Goal: Task Accomplishment & Management: Complete application form

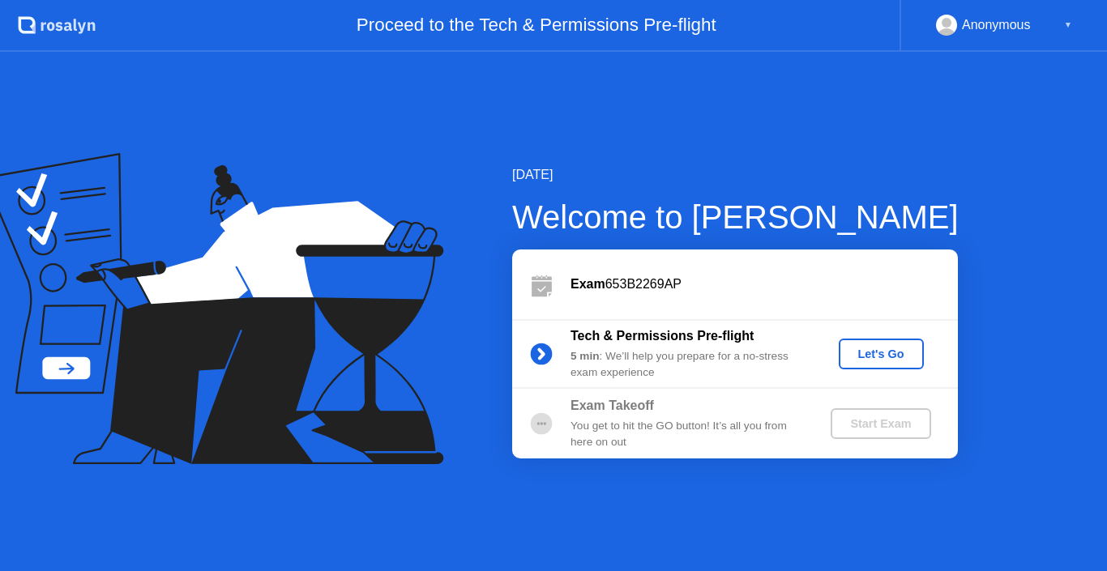
drag, startPoint x: 822, startPoint y: 377, endPoint x: 855, endPoint y: 361, distance: 37.0
click at [840, 369] on div "Tech & Permissions Pre-flight 5 min : We’ll help you prepare for a no-stress ex…" at bounding box center [735, 354] width 446 height 70
click at [855, 361] on div "Let's Go" at bounding box center [881, 354] width 72 height 13
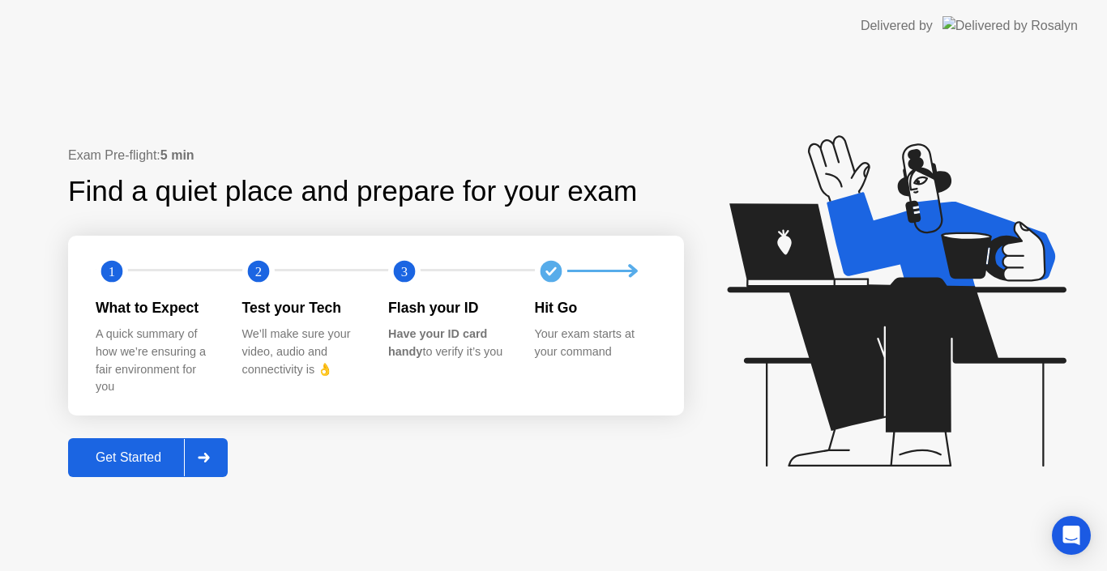
click at [314, 475] on div "Exam Pre-flight: 5 min Find a quiet place and prepare for your exam 1 2 3 What …" at bounding box center [376, 311] width 616 height 331
click at [155, 450] on div "Get Started" at bounding box center [128, 457] width 111 height 15
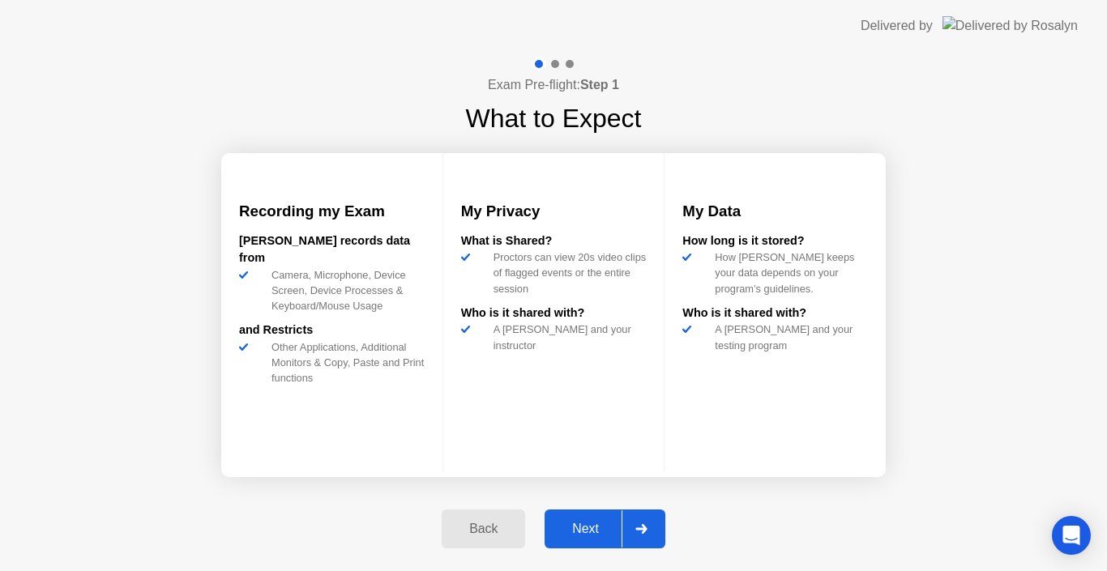
click at [635, 526] on div at bounding box center [640, 528] width 39 height 37
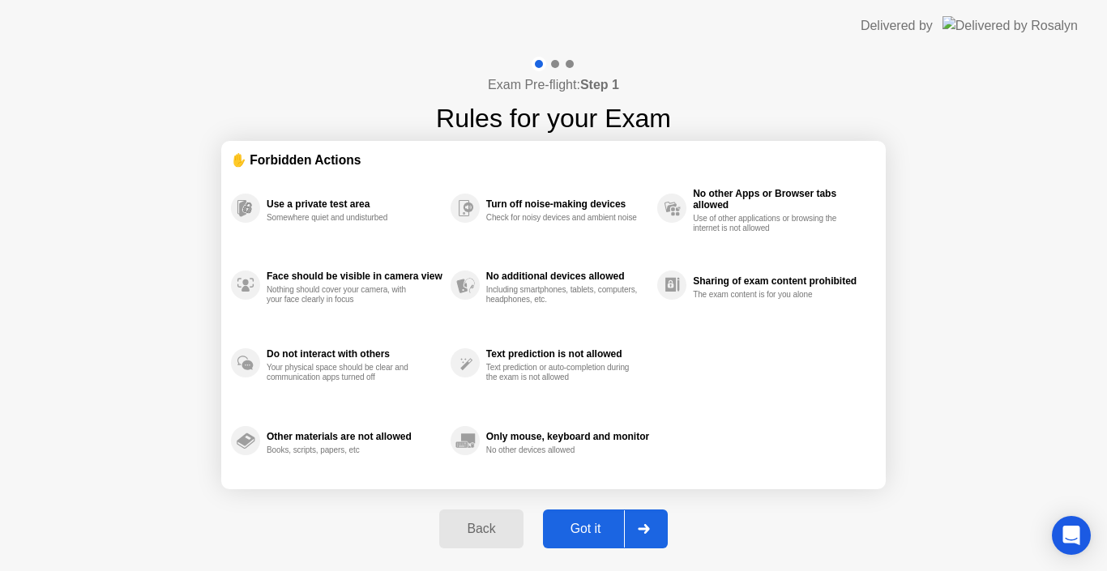
click at [648, 525] on icon at bounding box center [644, 529] width 12 height 10
select select "**********"
select select "*******"
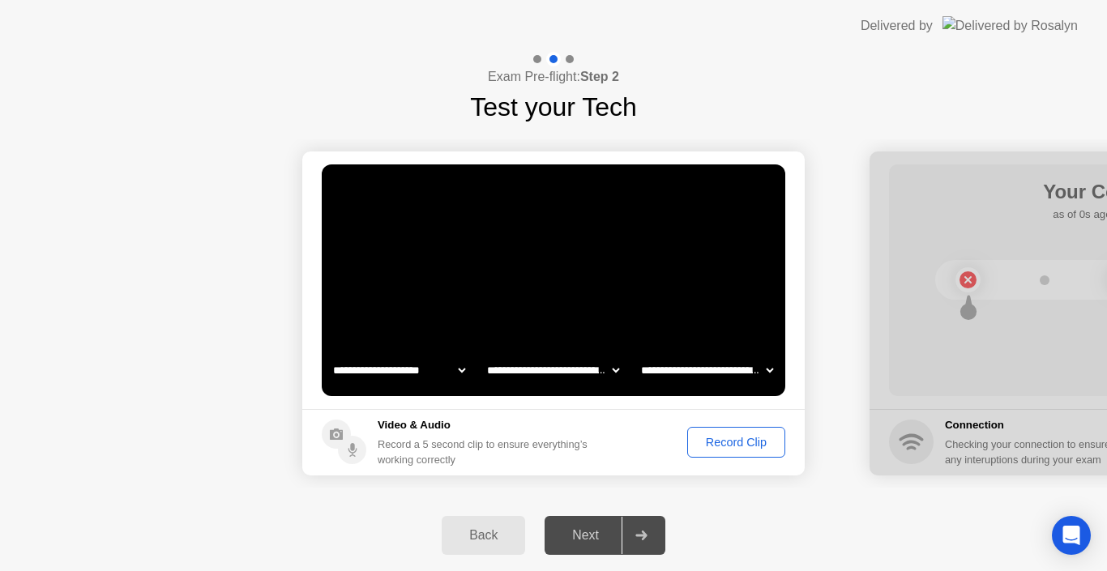
drag, startPoint x: 655, startPoint y: 522, endPoint x: 655, endPoint y: 537, distance: 15.4
click at [655, 523] on div at bounding box center [640, 535] width 39 height 37
click at [655, 537] on div at bounding box center [640, 535] width 39 height 37
click at [463, 376] on select "**********" at bounding box center [399, 370] width 139 height 32
click at [330, 354] on select "**********" at bounding box center [399, 370] width 139 height 32
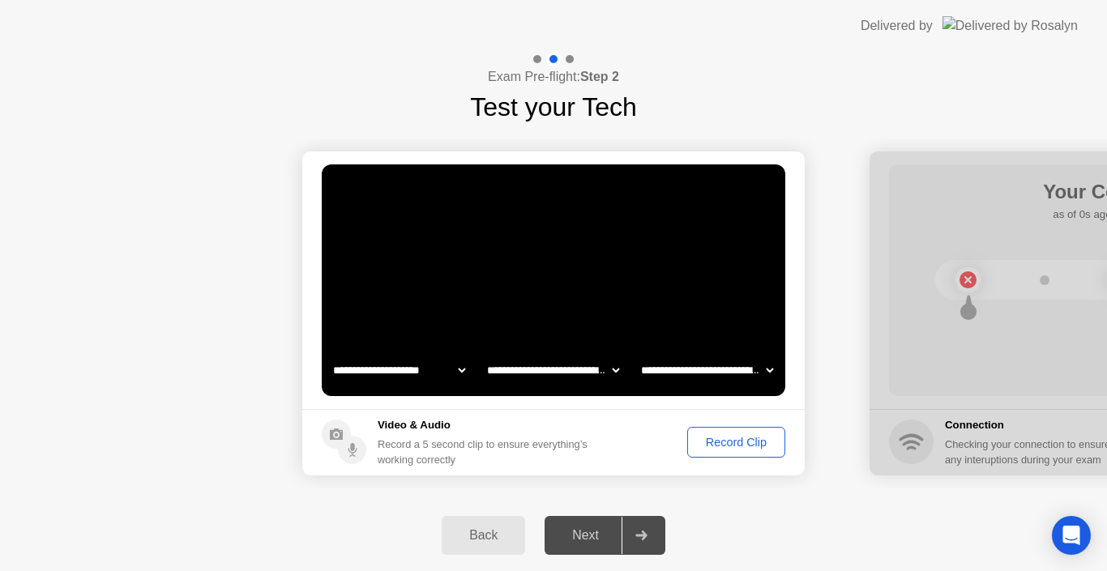
click at [615, 367] on select "**********" at bounding box center [553, 370] width 139 height 32
select select "**********"
click at [484, 354] on select "**********" at bounding box center [553, 370] width 139 height 32
click at [767, 371] on select "**********" at bounding box center [707, 370] width 139 height 32
select select "**********"
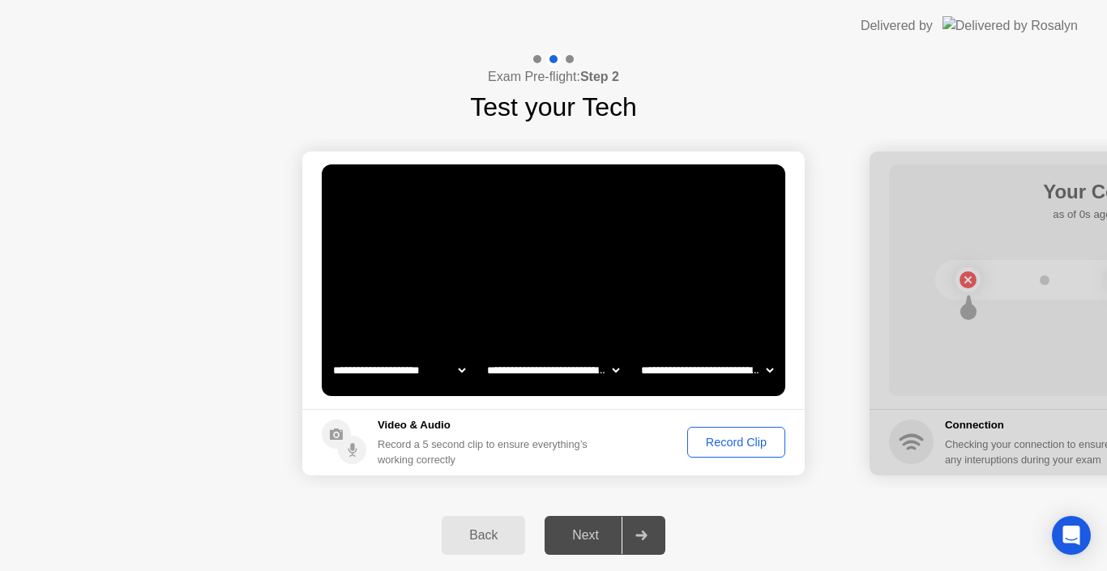
click at [638, 354] on select "**********" at bounding box center [707, 370] width 139 height 32
click at [638, 528] on div at bounding box center [640, 535] width 39 height 37
click at [693, 436] on div "Record Clip" at bounding box center [736, 442] width 87 height 13
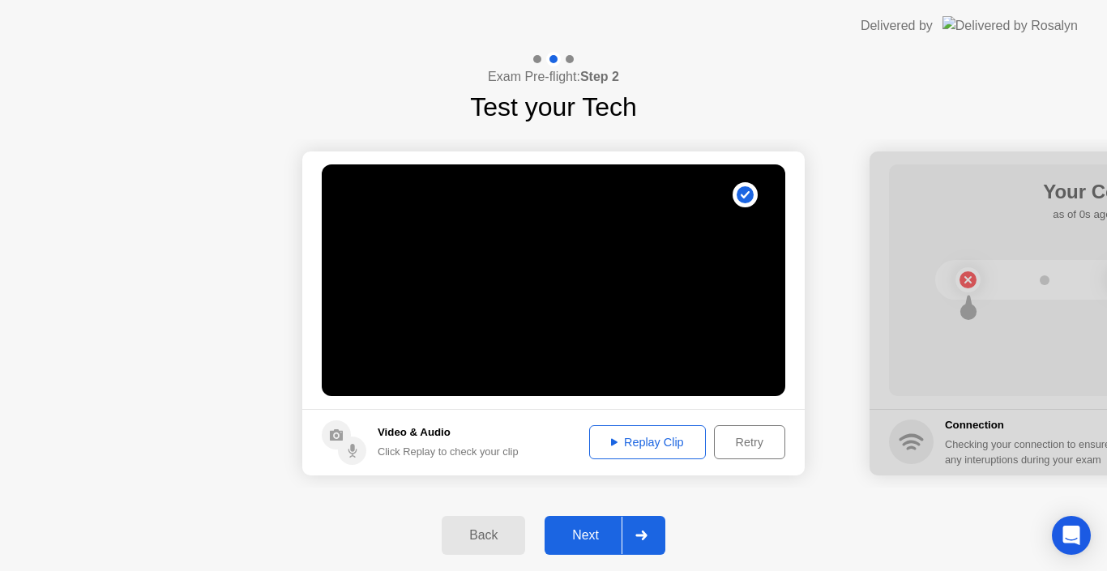
click at [626, 531] on div at bounding box center [640, 535] width 39 height 37
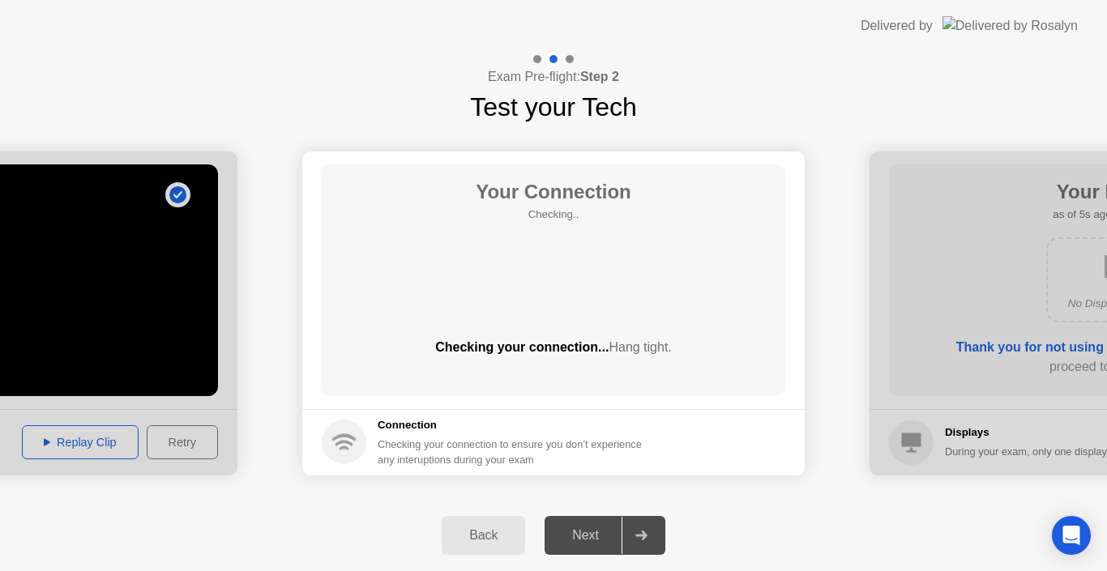
drag, startPoint x: 559, startPoint y: 362, endPoint x: 560, endPoint y: 331, distance: 30.8
click at [559, 360] on div "Checking your connection... Hang tight." at bounding box center [553, 360] width 463 height 45
click at [591, 322] on div "Your Connection Checking.. Checking your connection... Hang tight." at bounding box center [553, 280] width 463 height 232
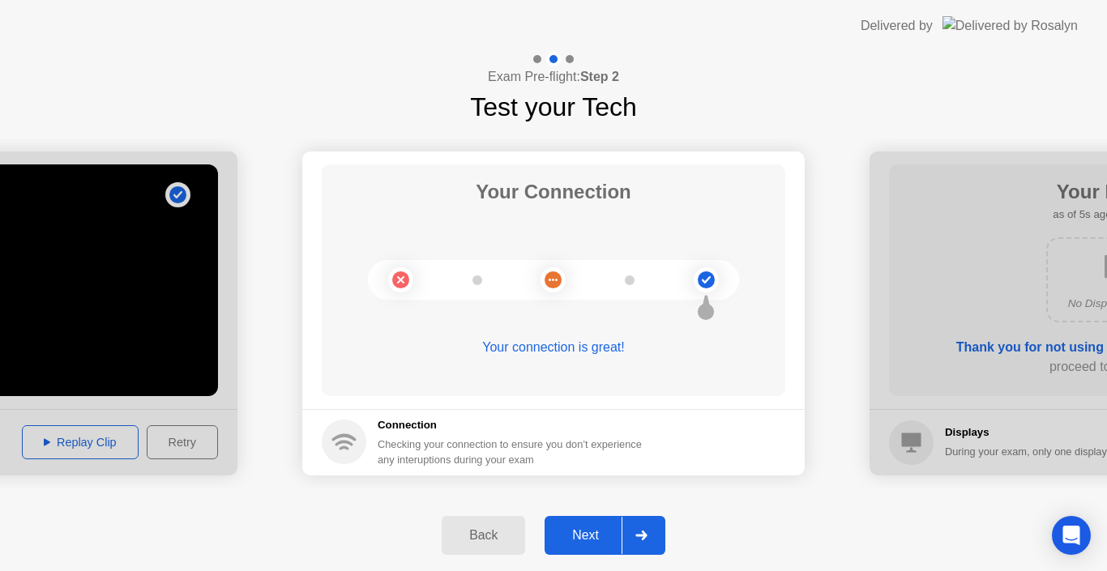
click at [627, 540] on div at bounding box center [640, 535] width 39 height 37
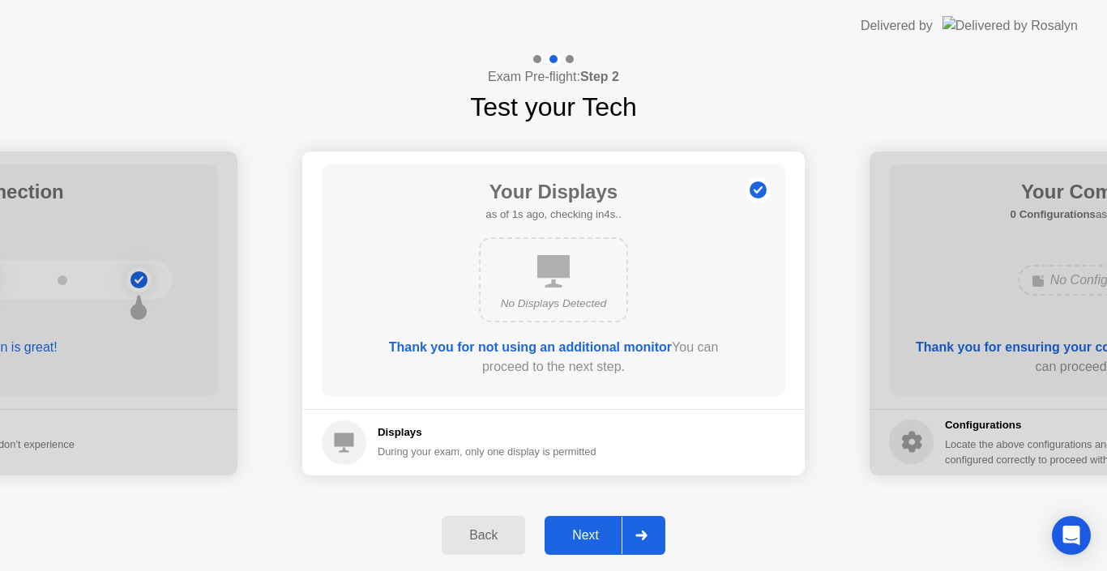
click at [606, 535] on div "Next" at bounding box center [585, 535] width 72 height 15
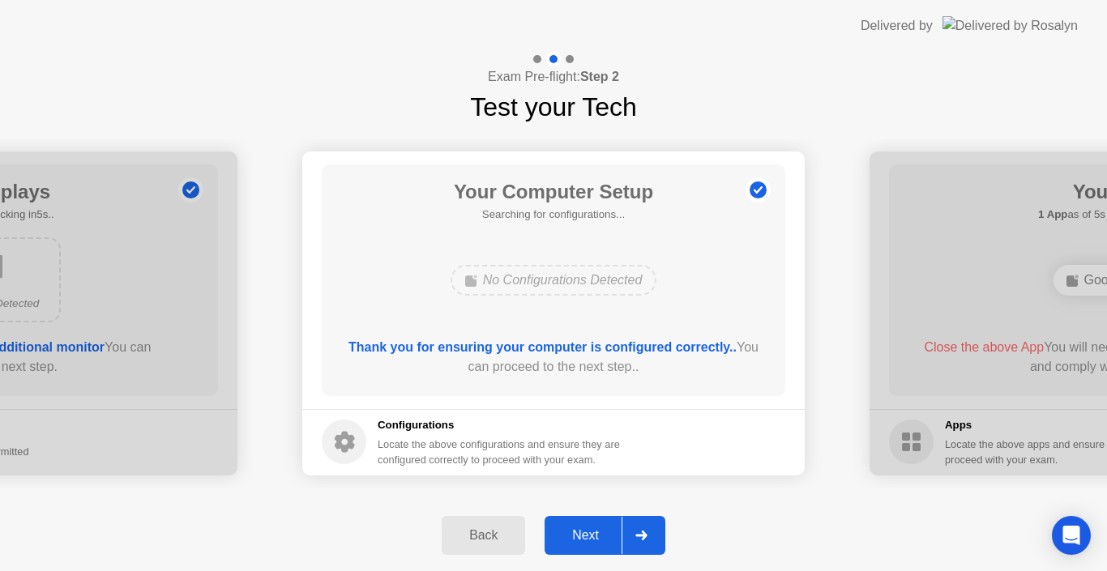
click at [605, 535] on div "Next" at bounding box center [585, 535] width 72 height 15
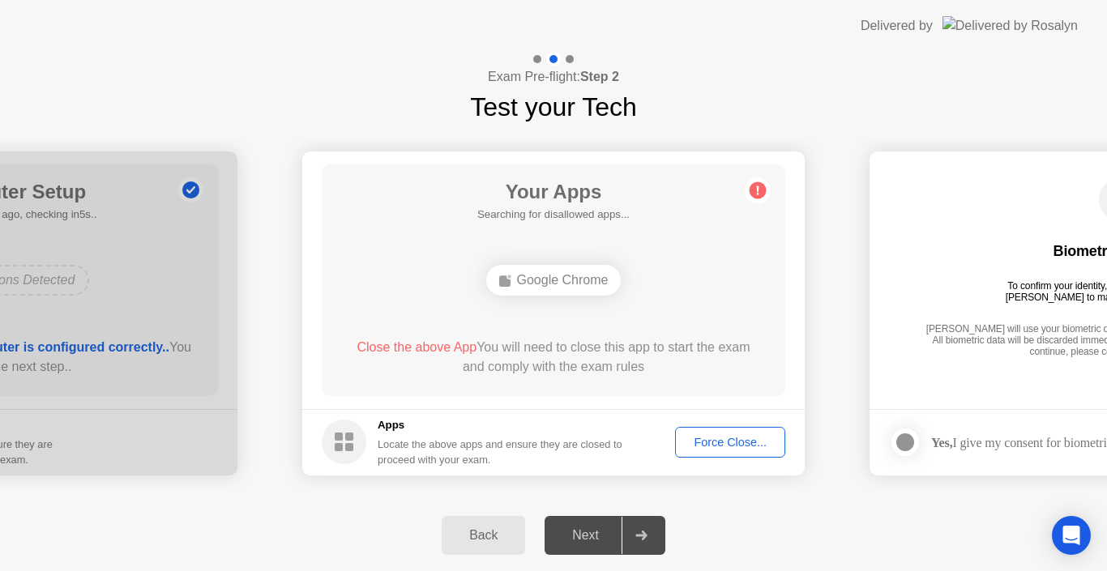
click at [605, 535] on div "Next" at bounding box center [585, 535] width 72 height 15
click at [591, 275] on div "Google Chrome" at bounding box center [553, 280] width 135 height 31
click at [693, 440] on div "Force Close..." at bounding box center [729, 442] width 99 height 13
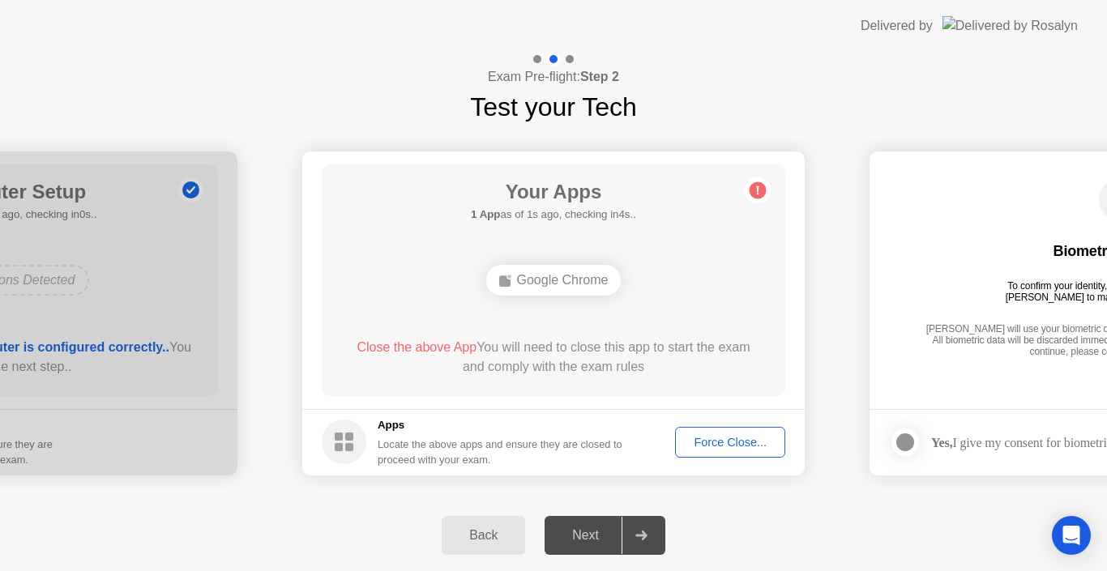
click at [724, 441] on div "Force Close..." at bounding box center [729, 442] width 99 height 13
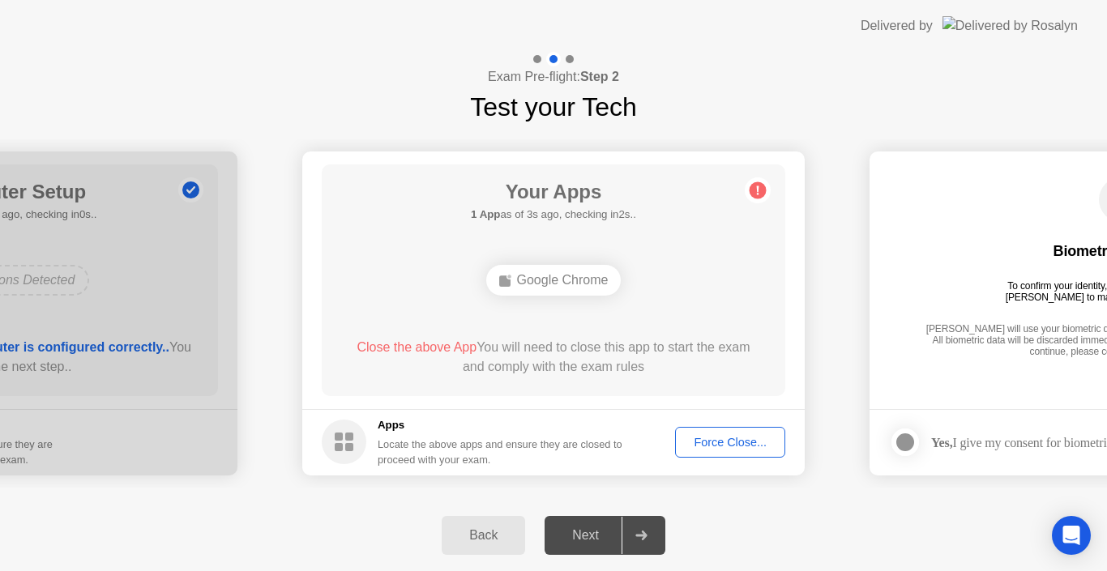
click at [738, 446] on div "Force Close..." at bounding box center [729, 442] width 99 height 13
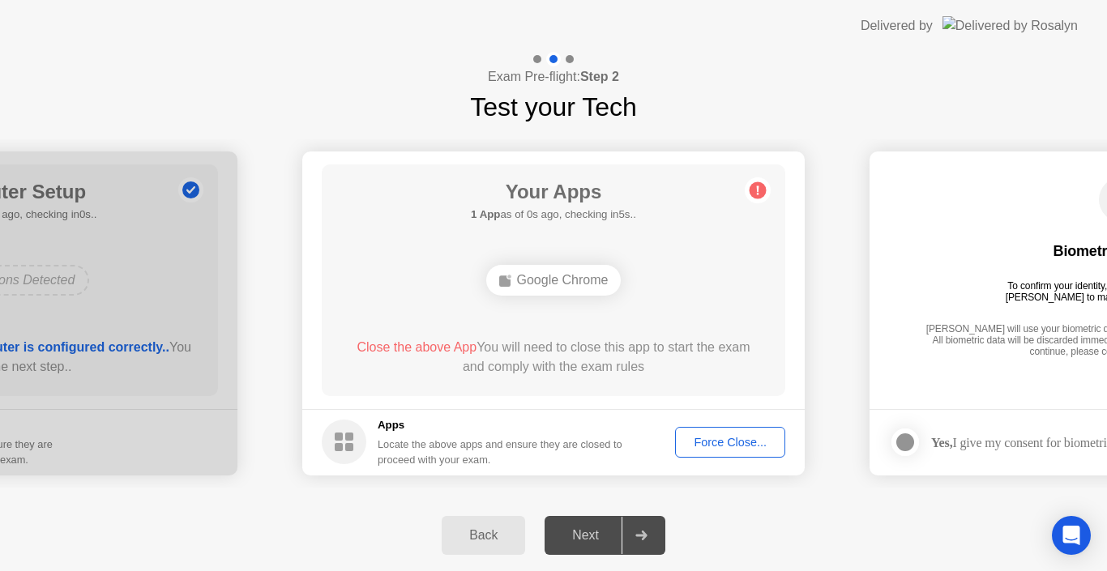
click at [655, 527] on div at bounding box center [640, 535] width 39 height 37
drag, startPoint x: 618, startPoint y: 536, endPoint x: 712, endPoint y: 452, distance: 126.2
click at [619, 533] on div "Next" at bounding box center [585, 535] width 72 height 15
click at [725, 436] on div "Force Close..." at bounding box center [729, 442] width 99 height 13
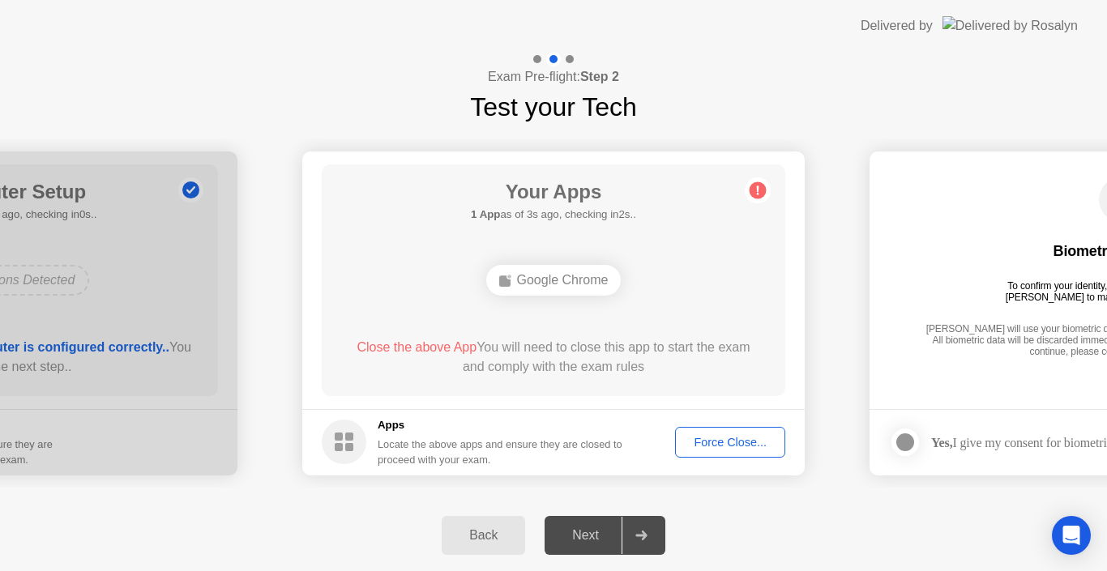
drag, startPoint x: 612, startPoint y: 544, endPoint x: 581, endPoint y: 542, distance: 31.6
click at [610, 543] on div "Next" at bounding box center [585, 535] width 72 height 15
click at [636, 535] on icon at bounding box center [641, 536] width 12 height 10
drag, startPoint x: 636, startPoint y: 535, endPoint x: 621, endPoint y: 526, distance: 18.2
click at [637, 535] on icon at bounding box center [641, 536] width 12 height 10
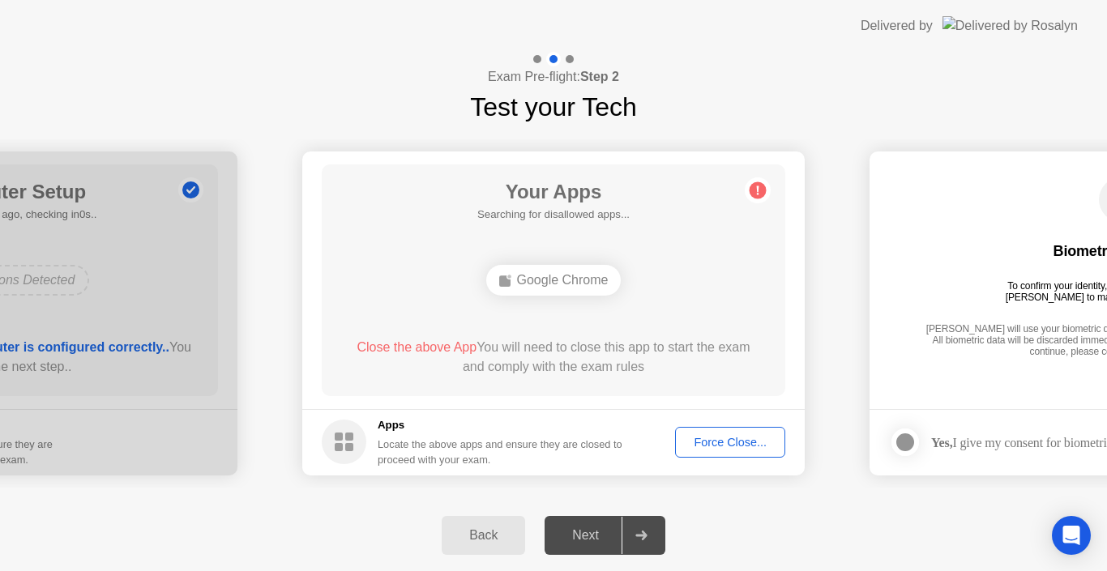
drag, startPoint x: 439, startPoint y: 425, endPoint x: 391, endPoint y: 433, distance: 48.3
click at [438, 425] on h5 "Apps" at bounding box center [500, 425] width 245 height 16
click at [356, 347] on span "Close the above App" at bounding box center [416, 347] width 120 height 14
click at [688, 449] on div "Force Close..." at bounding box center [729, 442] width 99 height 13
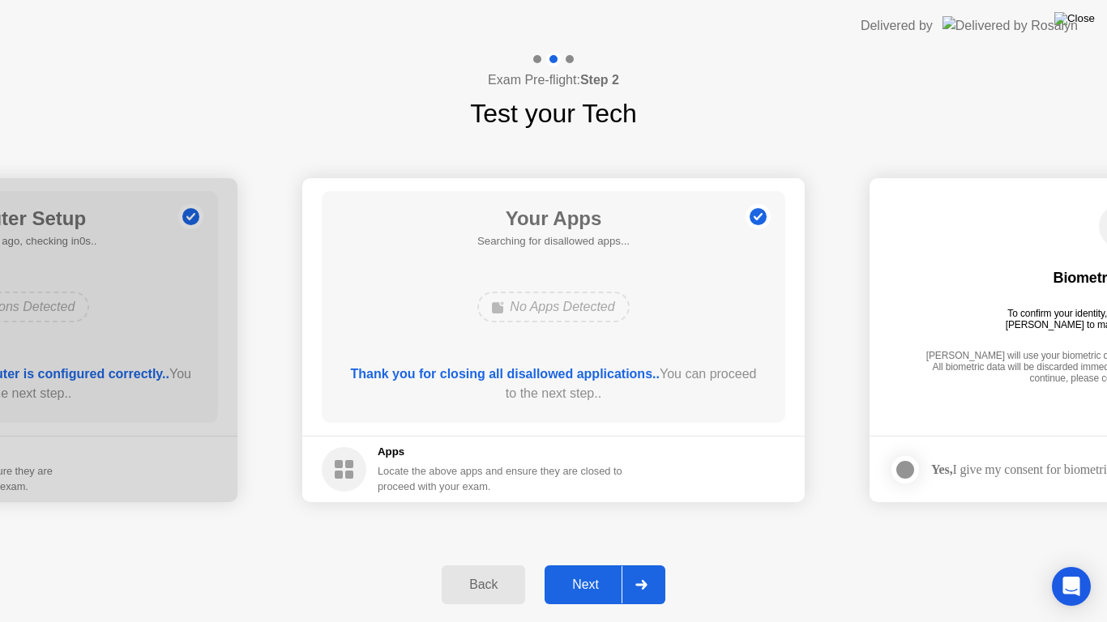
click at [1086, 23] on img at bounding box center [1074, 18] width 41 height 13
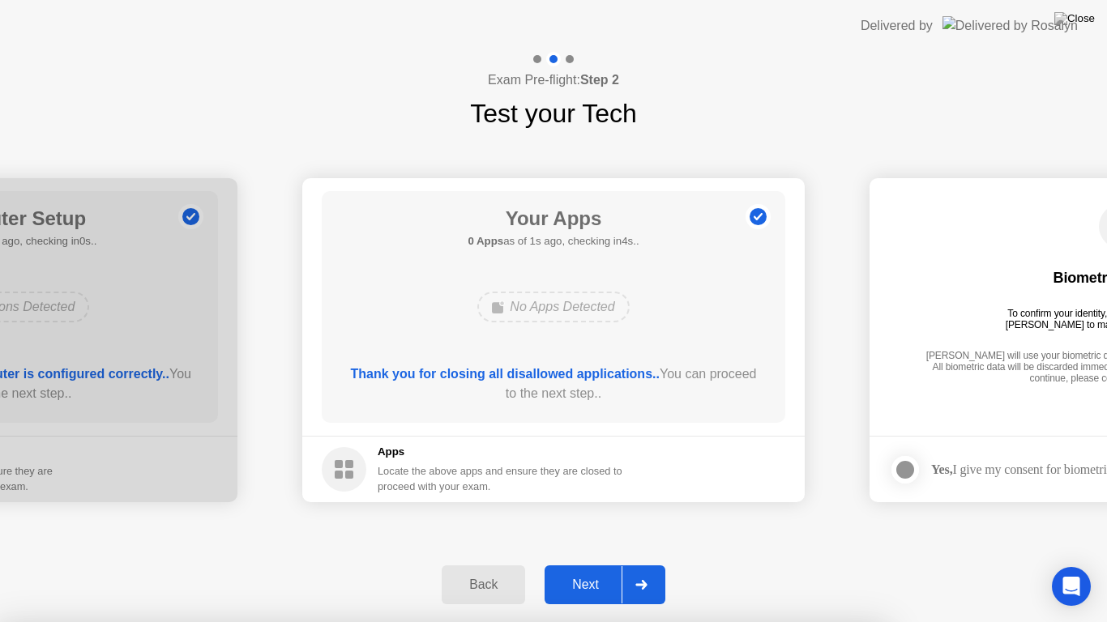
click at [872, 156] on div "**********" at bounding box center [553, 340] width 1107 height 415
click at [624, 570] on div at bounding box center [640, 584] width 39 height 37
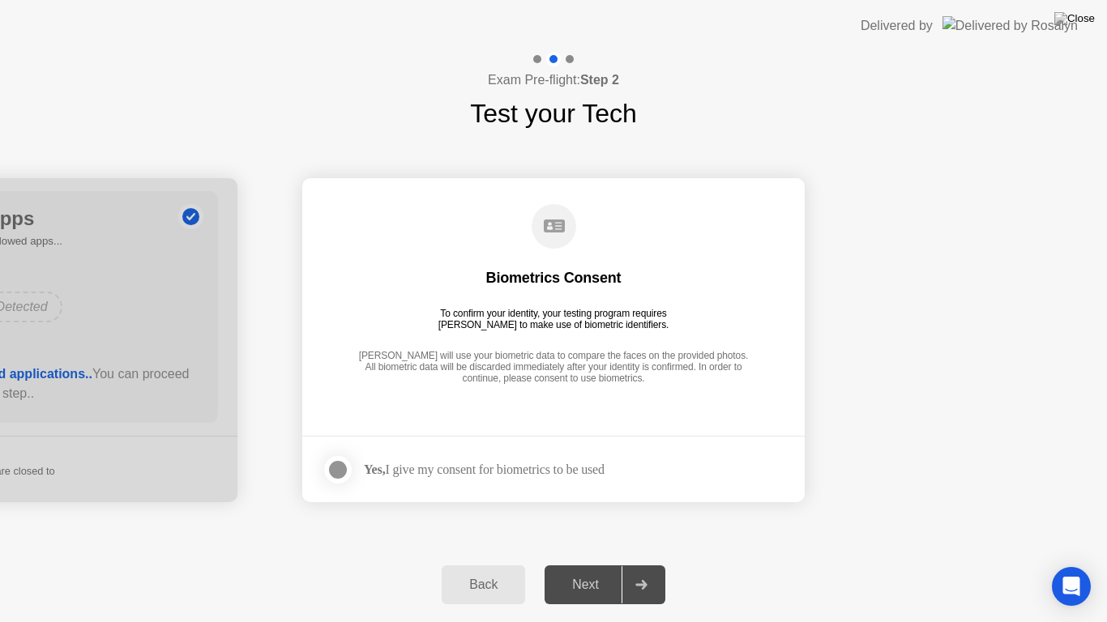
drag, startPoint x: 343, startPoint y: 470, endPoint x: 396, endPoint y: 493, distance: 58.1
click at [343, 470] on div at bounding box center [337, 469] width 19 height 19
click at [585, 570] on div "Next" at bounding box center [585, 585] width 72 height 15
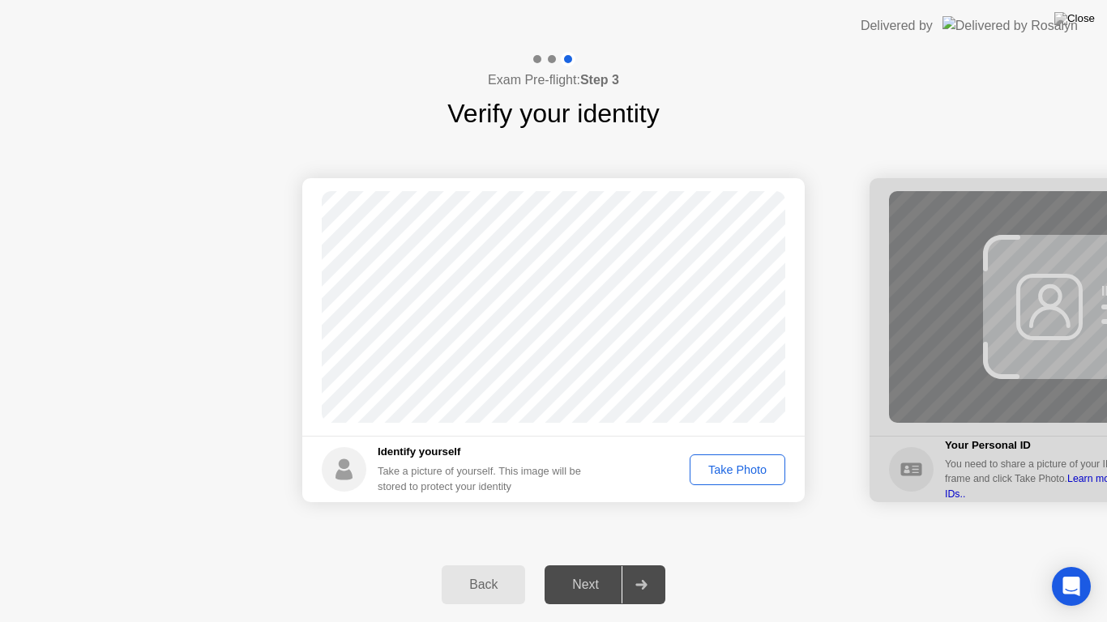
click at [716, 471] on div "Take Photo" at bounding box center [737, 469] width 84 height 13
click at [629, 570] on div at bounding box center [640, 584] width 39 height 37
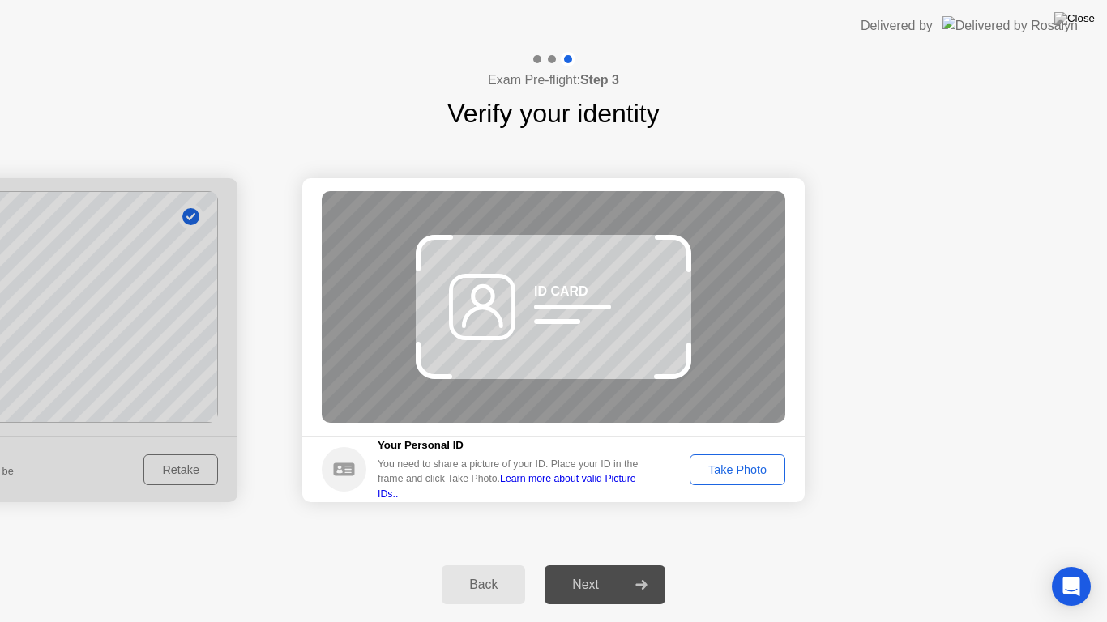
click at [702, 477] on button "Take Photo" at bounding box center [737, 469] width 96 height 31
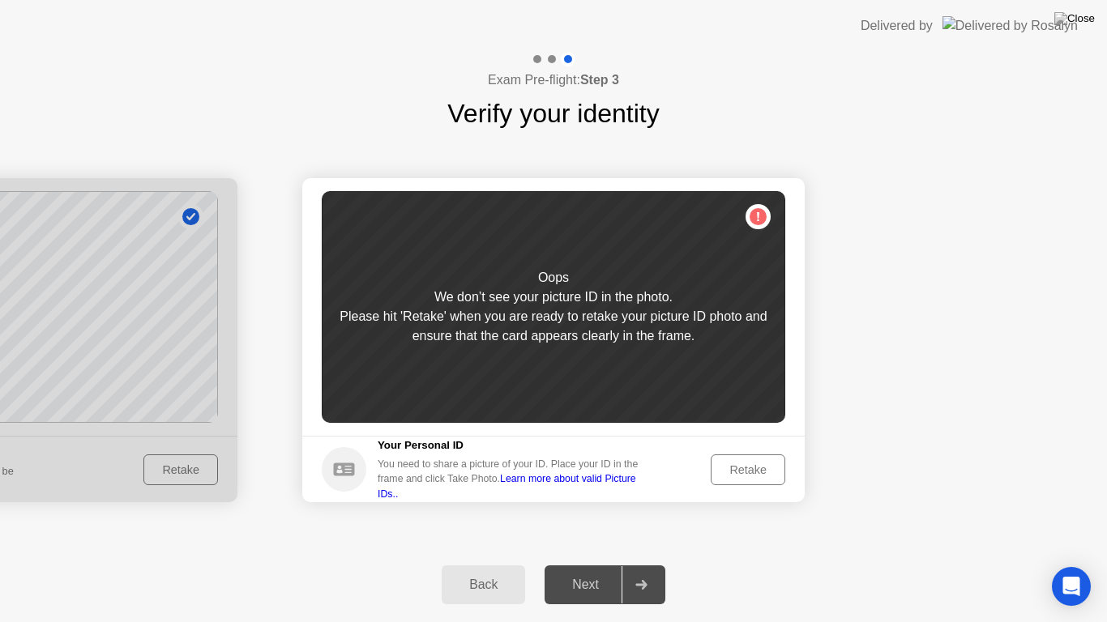
click at [571, 481] on link "Learn more about valid Picture IDs.." at bounding box center [507, 486] width 258 height 26
drag, startPoint x: 987, startPoint y: 265, endPoint x: 786, endPoint y: 283, distance: 201.7
drag, startPoint x: 715, startPoint y: 288, endPoint x: 719, endPoint y: 279, distance: 9.8
click at [718, 282] on div "Oops We don’t see your picture ID in the photo. Please hit 'Retake' when you ar…" at bounding box center [553, 307] width 463 height 232
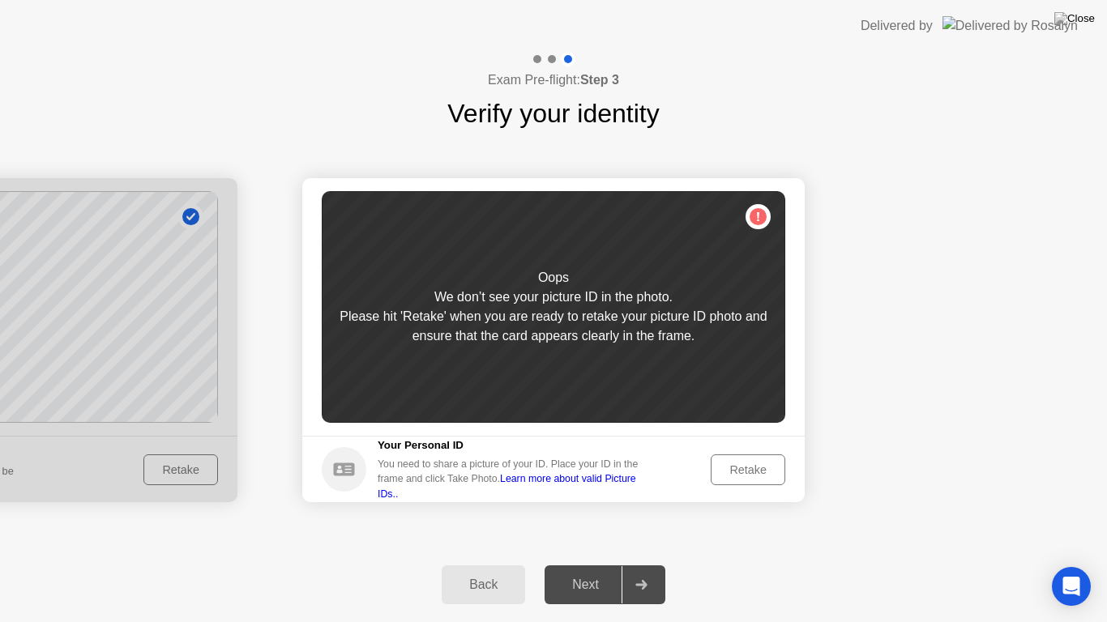
click at [749, 220] on div "Oops We don’t see your picture ID in the photo. Please hit 'Retake' when you ar…" at bounding box center [553, 307] width 463 height 232
click at [746, 450] on footer "Your Personal ID You need to share a picture of your ID. Place your ID in the f…" at bounding box center [553, 469] width 502 height 66
click at [748, 467] on div "Retake" at bounding box center [747, 469] width 63 height 13
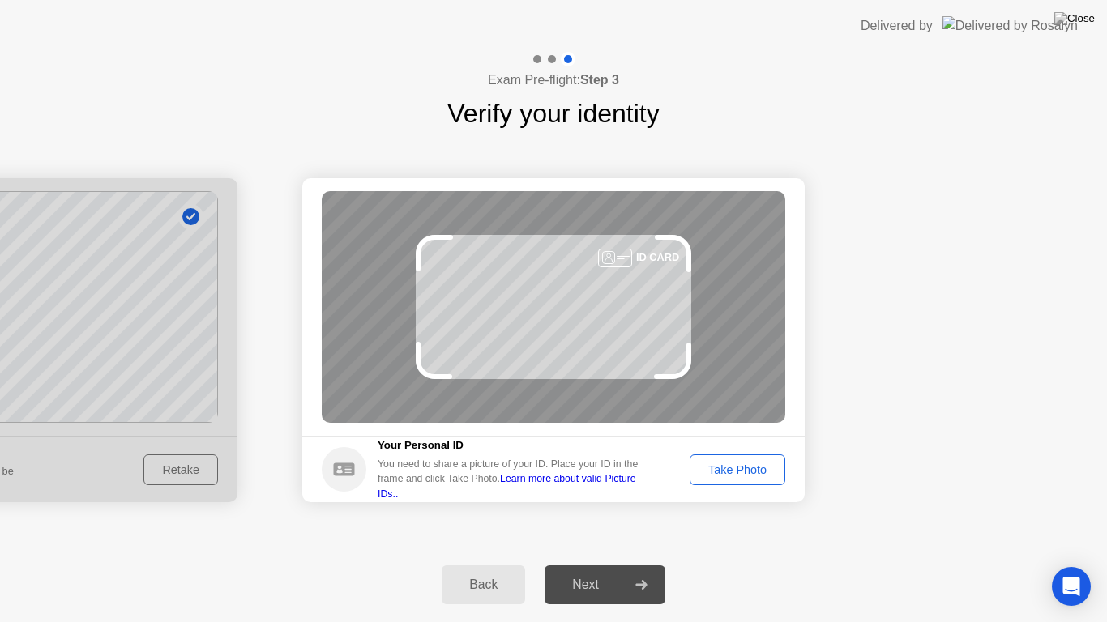
click at [734, 480] on button "Take Photo" at bounding box center [737, 469] width 96 height 31
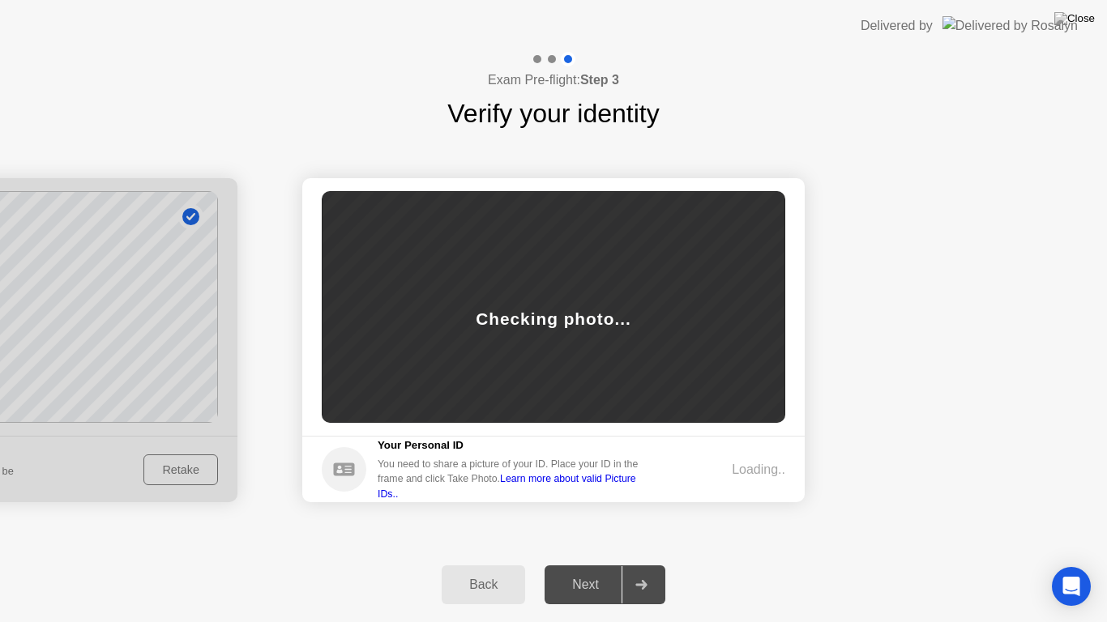
click at [732, 473] on div "Loading.." at bounding box center [758, 469] width 53 height 19
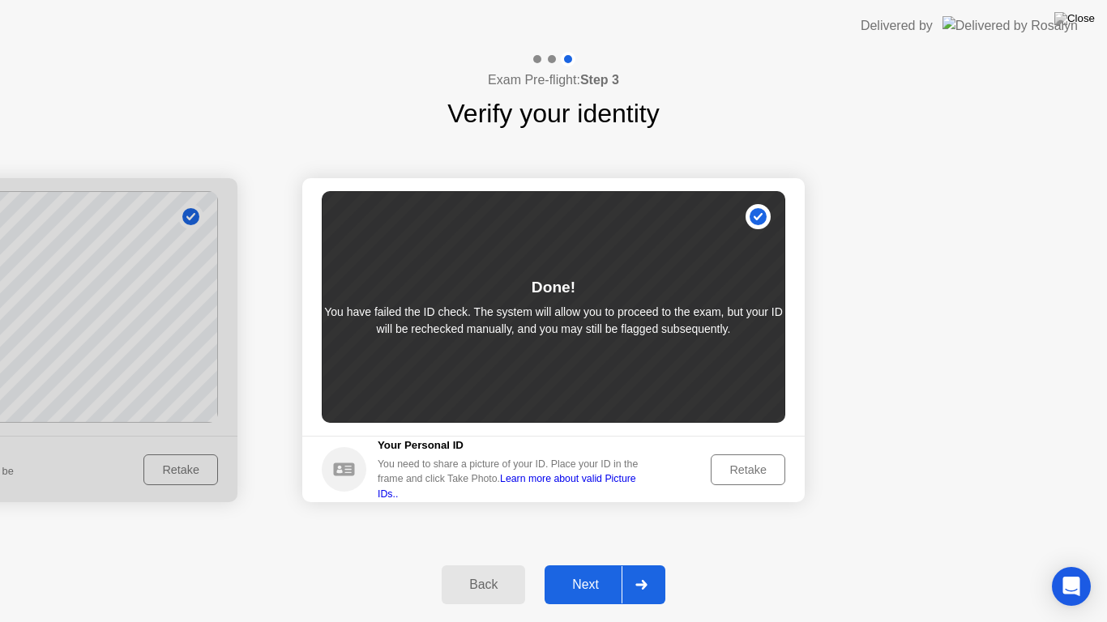
click at [644, 570] on icon at bounding box center [640, 585] width 11 height 10
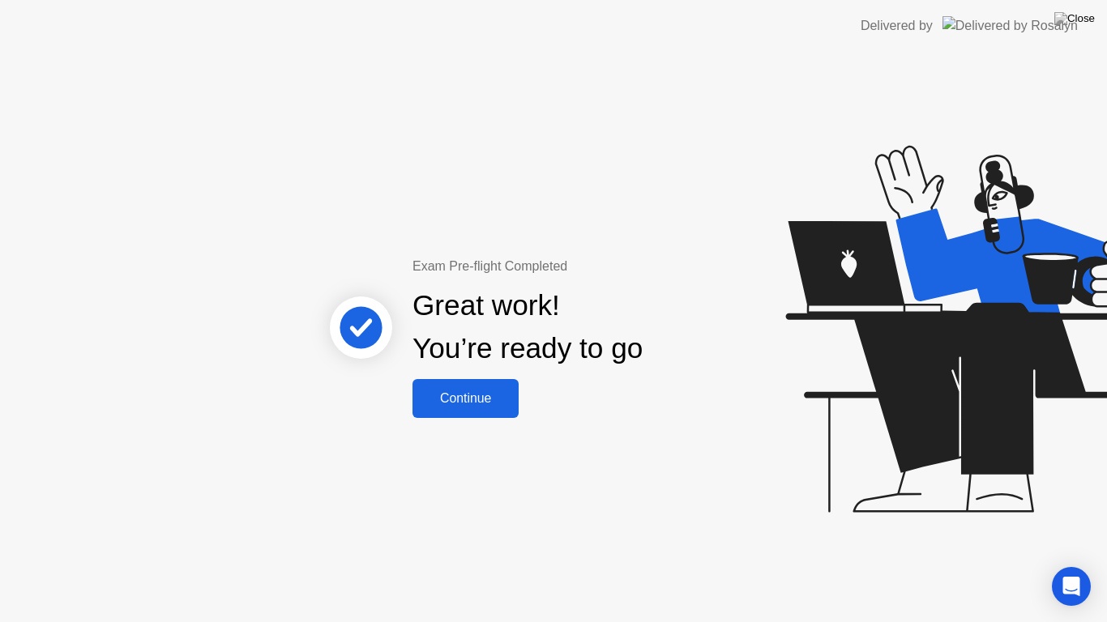
click at [471, 405] on div "Continue" at bounding box center [465, 398] width 96 height 15
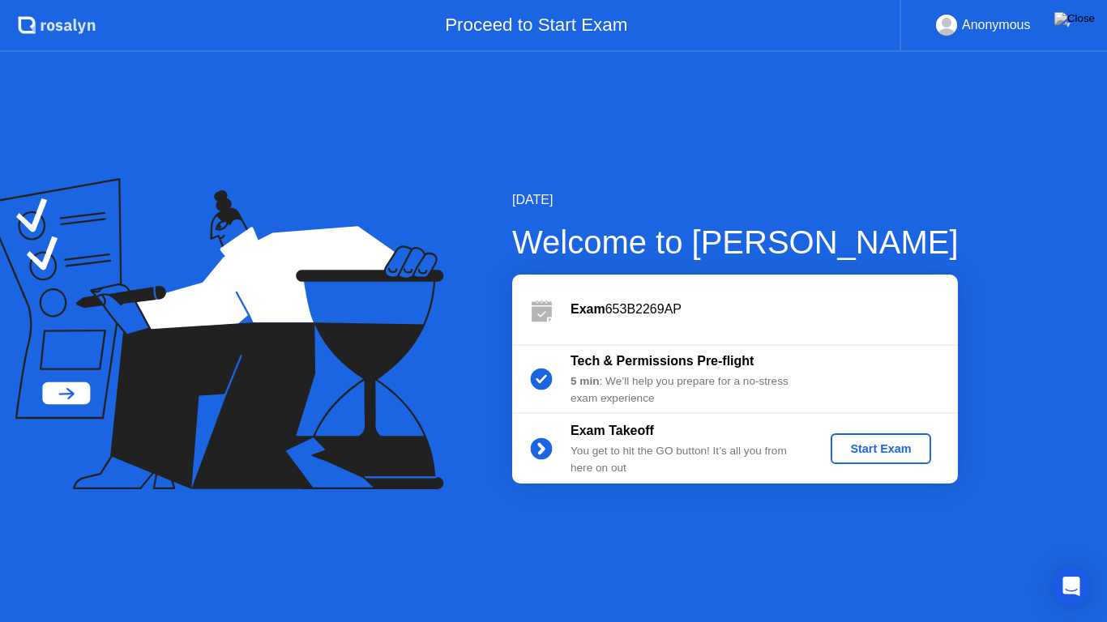
click at [843, 442] on div "Start Exam" at bounding box center [880, 448] width 87 height 13
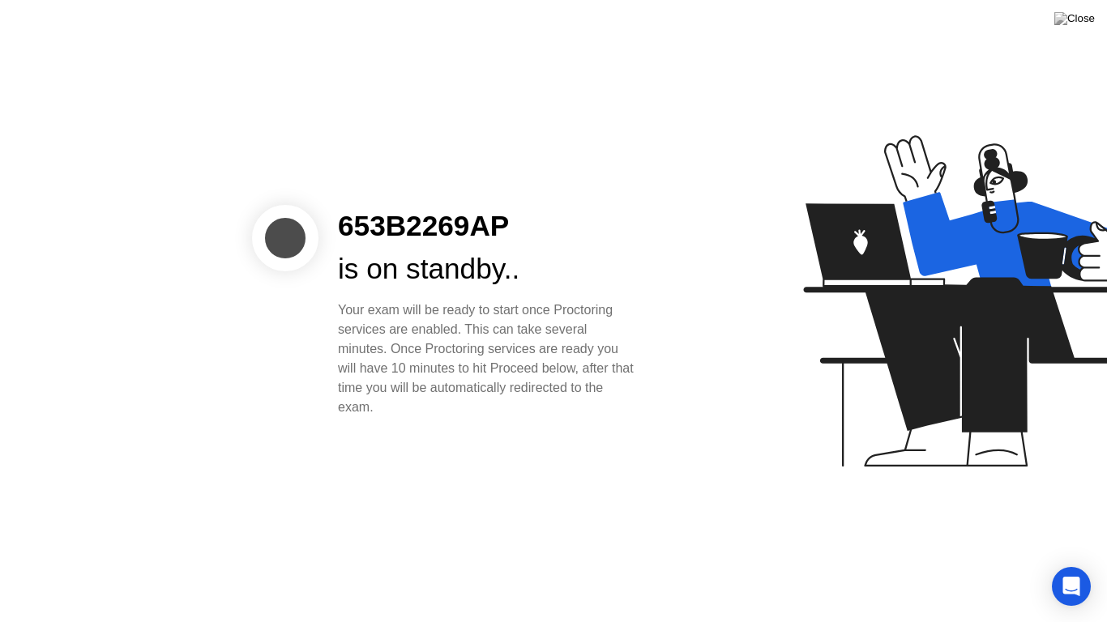
click at [274, 237] on div at bounding box center [285, 238] width 66 height 66
click at [1076, 570] on icon "Open Intercom Messenger" at bounding box center [1070, 586] width 19 height 21
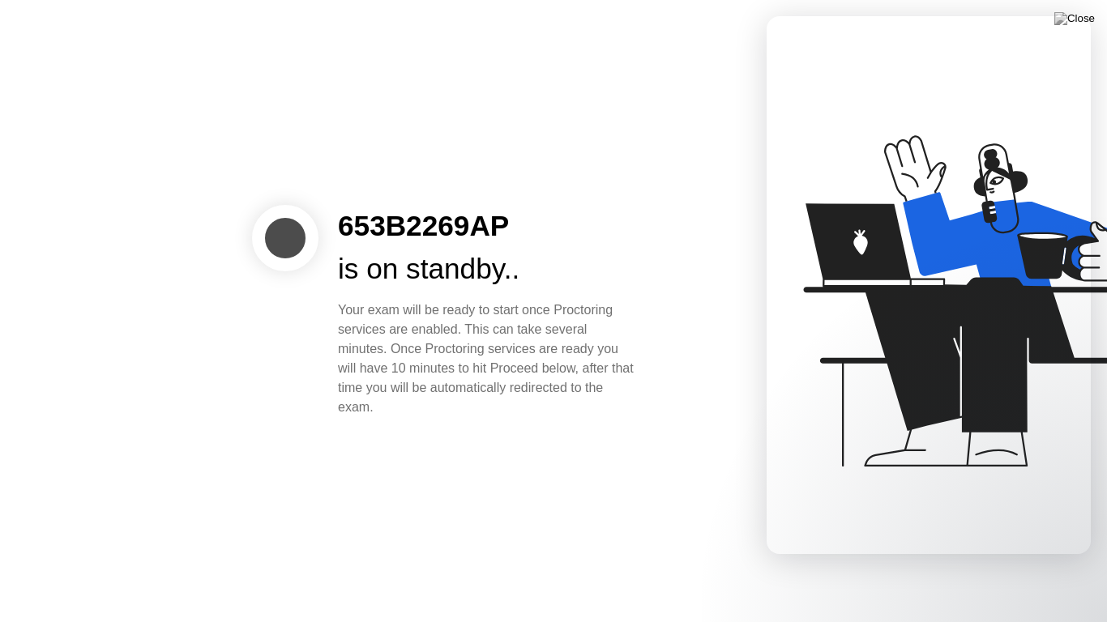
click at [626, 463] on div "653B2269AP is on standby.. Your exam will be ready to start once Proctoring ser…" at bounding box center [553, 311] width 1107 height 622
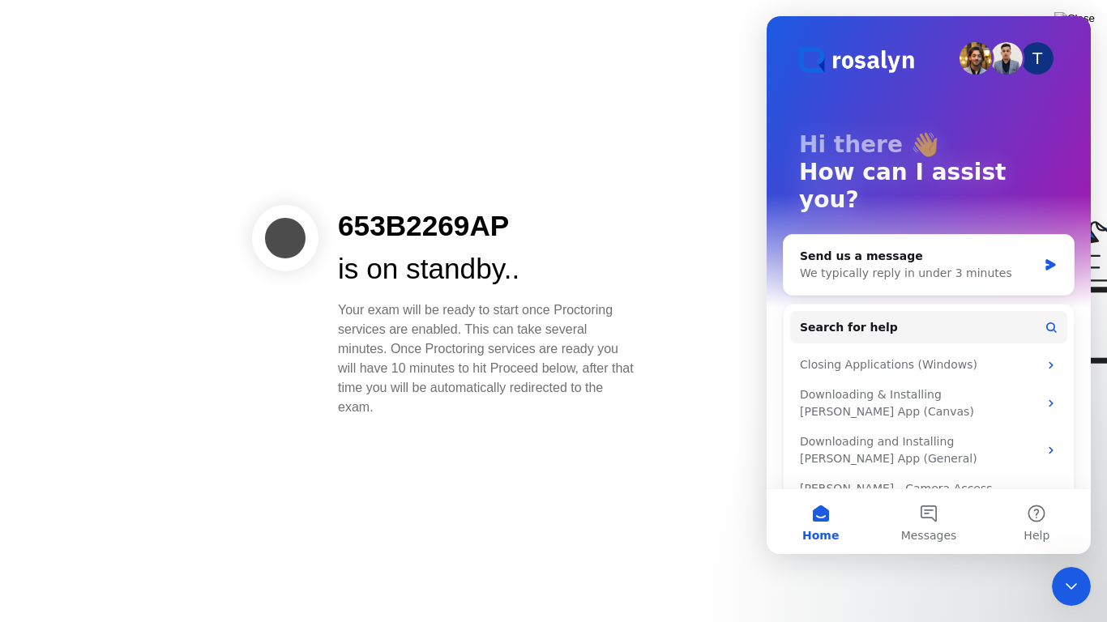
click at [633, 443] on div "653B2269AP is on standby.. Your exam will be ready to start once Proctoring ser…" at bounding box center [553, 311] width 1107 height 622
click at [1063, 570] on icon "Close Intercom Messenger" at bounding box center [1070, 586] width 19 height 19
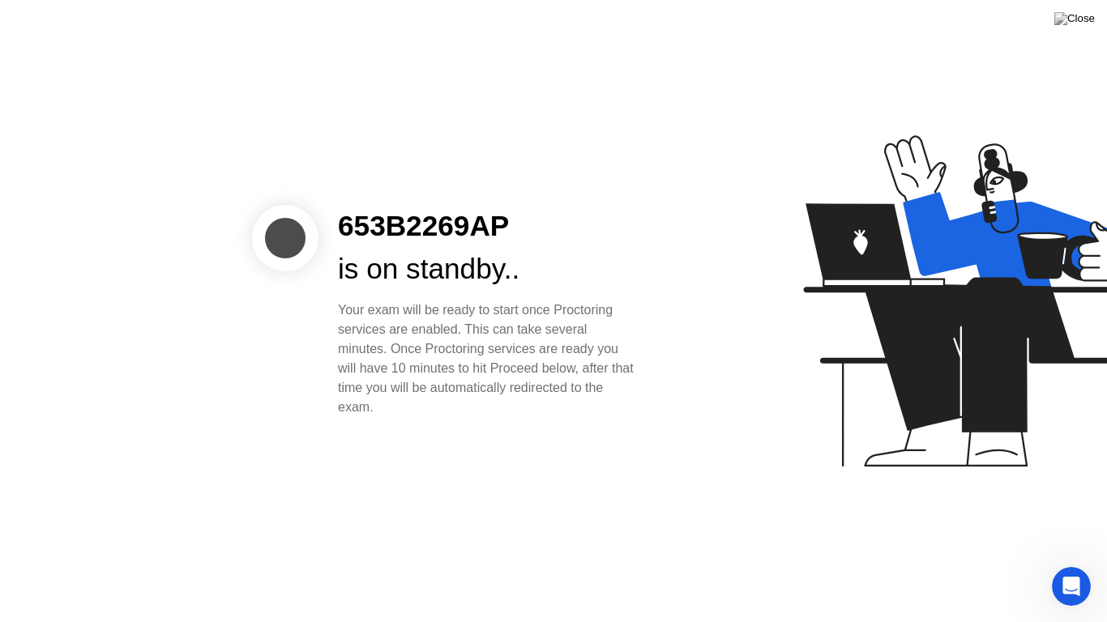
click at [382, 266] on div "is on standby.." at bounding box center [488, 269] width 300 height 43
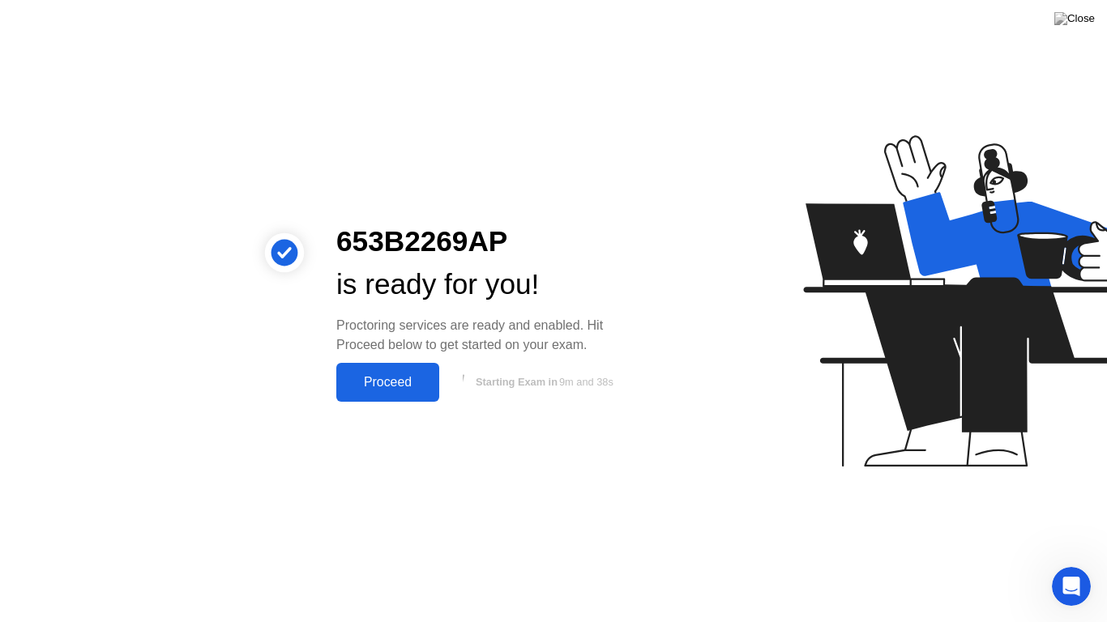
click at [366, 366] on button "Proceed" at bounding box center [387, 382] width 103 height 39
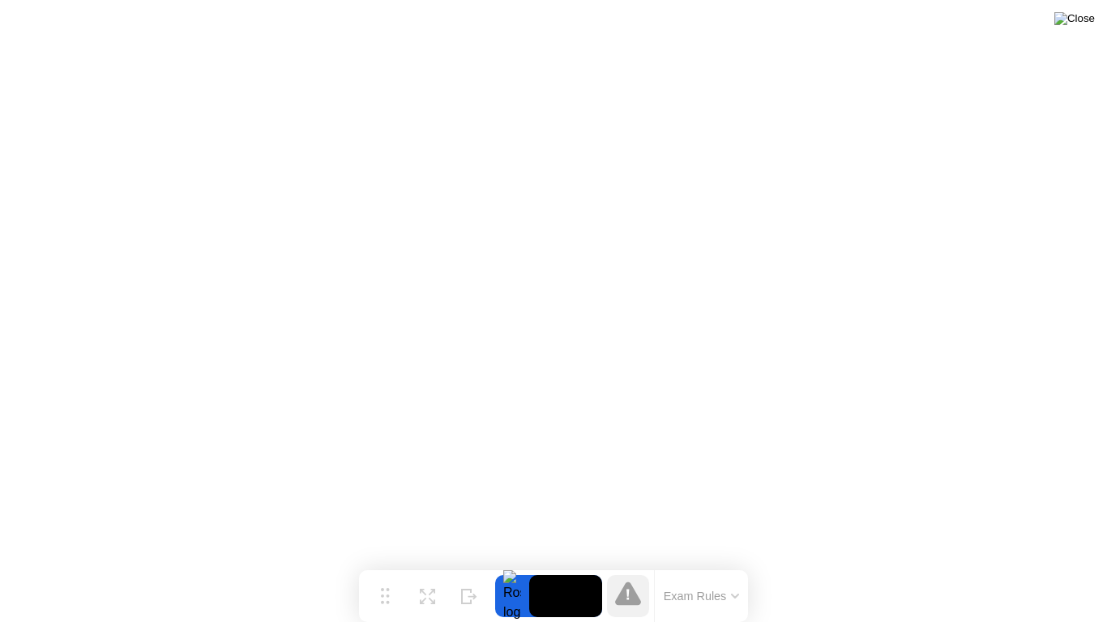
click at [1080, 19] on img at bounding box center [1074, 18] width 41 height 13
click at [1088, 18] on img at bounding box center [1074, 18] width 41 height 13
click at [1086, 15] on img at bounding box center [1074, 18] width 41 height 13
click at [1089, 16] on img at bounding box center [1074, 18] width 41 height 13
click at [553, 570] on video at bounding box center [565, 596] width 73 height 42
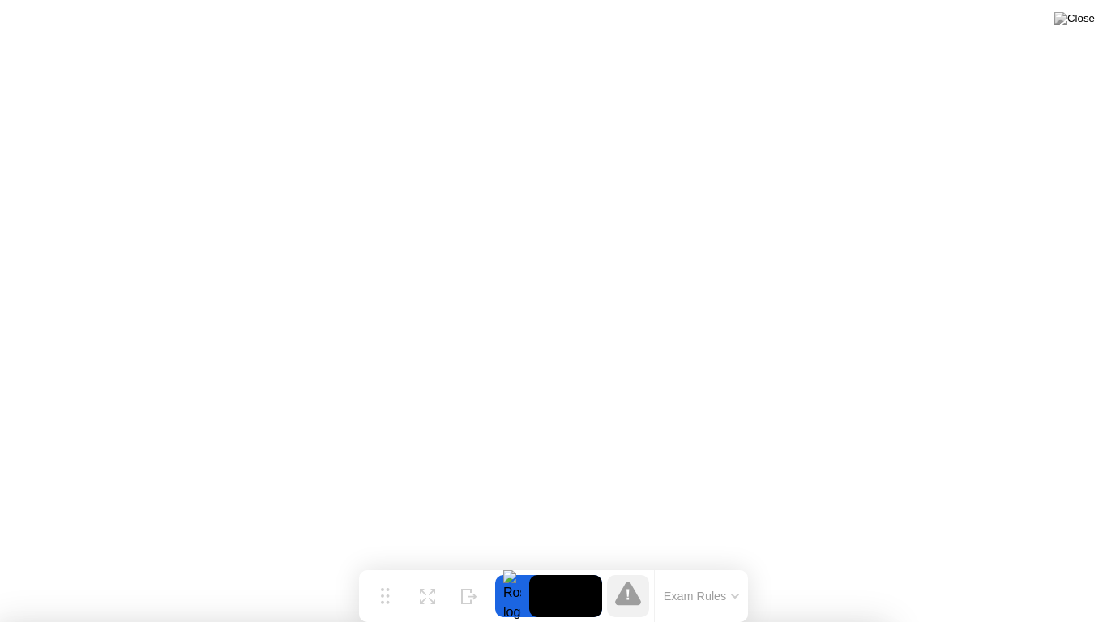
click at [1091, 15] on img at bounding box center [1074, 18] width 41 height 13
